Goal: Task Accomplishment & Management: Manage account settings

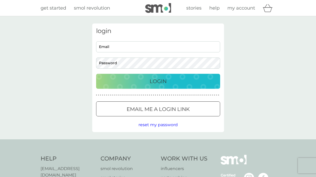
click at [136, 44] on input "Email" at bounding box center [158, 46] width 124 height 11
type input "[EMAIL_ADDRESS][DOMAIN_NAME]"
click at [161, 81] on p "Login" at bounding box center [158, 81] width 17 height 8
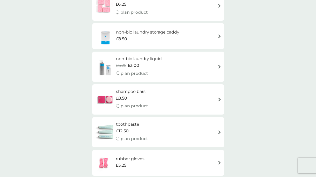
scroll to position [861, 0]
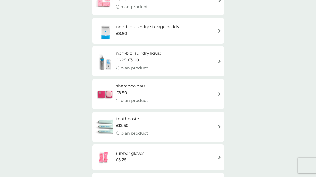
click at [194, 68] on div "non-bio laundry liquid £6.25 £3.00 plan product" at bounding box center [158, 61] width 127 height 23
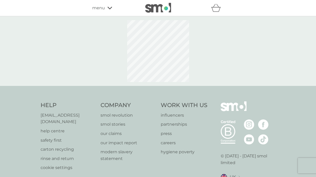
select select "91"
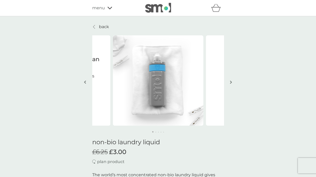
click at [231, 81] on img "button" at bounding box center [231, 82] width 2 height 4
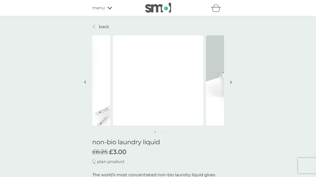
click at [231, 82] on img "button" at bounding box center [231, 82] width 2 height 4
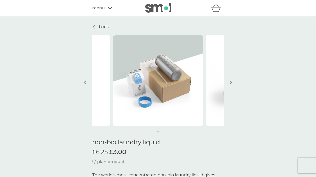
click at [231, 82] on img "button" at bounding box center [231, 82] width 2 height 4
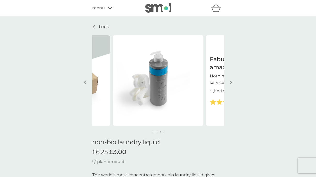
click at [231, 82] on img "button" at bounding box center [231, 82] width 2 height 4
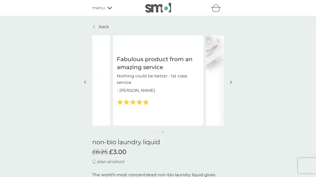
click at [106, 8] on div "menu" at bounding box center [114, 8] width 44 height 7
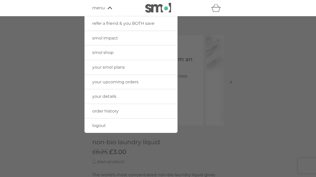
click at [112, 83] on span "your upcoming orders" at bounding box center [115, 82] width 46 height 5
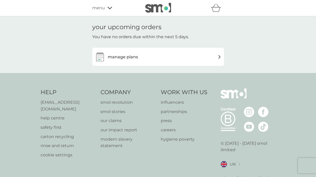
click at [220, 57] on img at bounding box center [220, 57] width 4 height 4
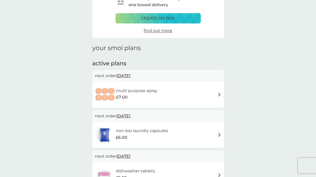
scroll to position [30, 0]
